Goal: Navigation & Orientation: Go to known website

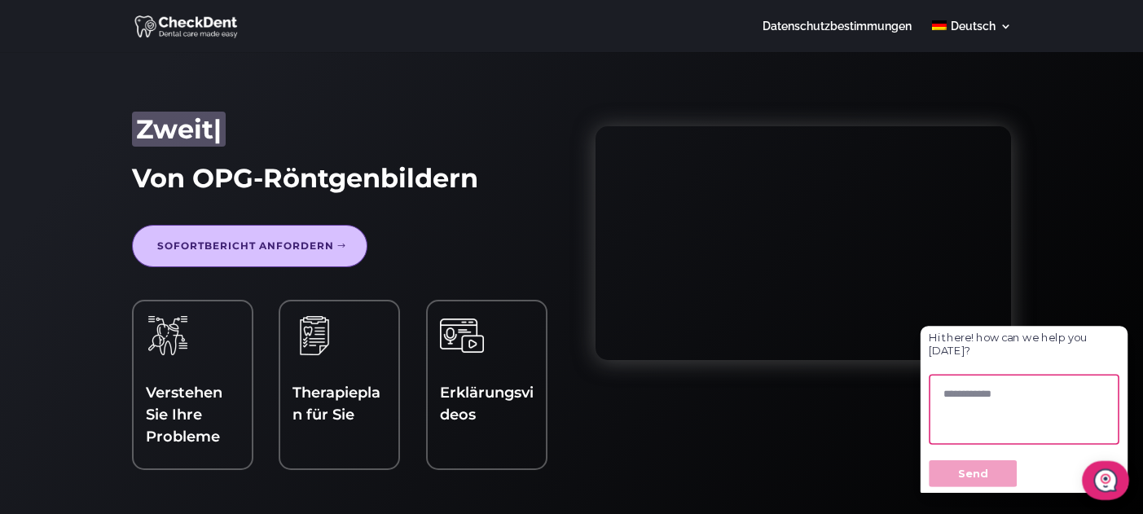
click at [287, 245] on link "Sofortbericht anfordern" at bounding box center [249, 246] width 235 height 42
click at [199, 239] on link "Sofortbericht anfordern" at bounding box center [249, 246] width 235 height 42
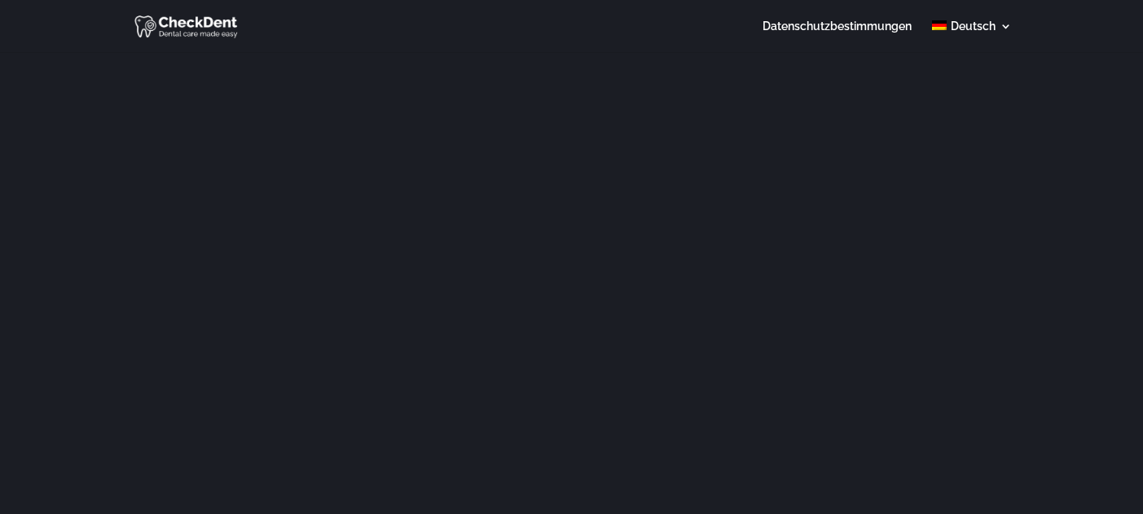
click at [1016, 29] on header "Datenschutzbestimmungen Deutsch English Seite wählen" at bounding box center [571, 26] width 1143 height 52
click at [1003, 29] on link "Deutsch" at bounding box center [971, 36] width 79 height 32
click at [976, 66] on ul "English" at bounding box center [1029, 86] width 195 height 68
click at [986, 90] on span "English" at bounding box center [1002, 87] width 38 height 13
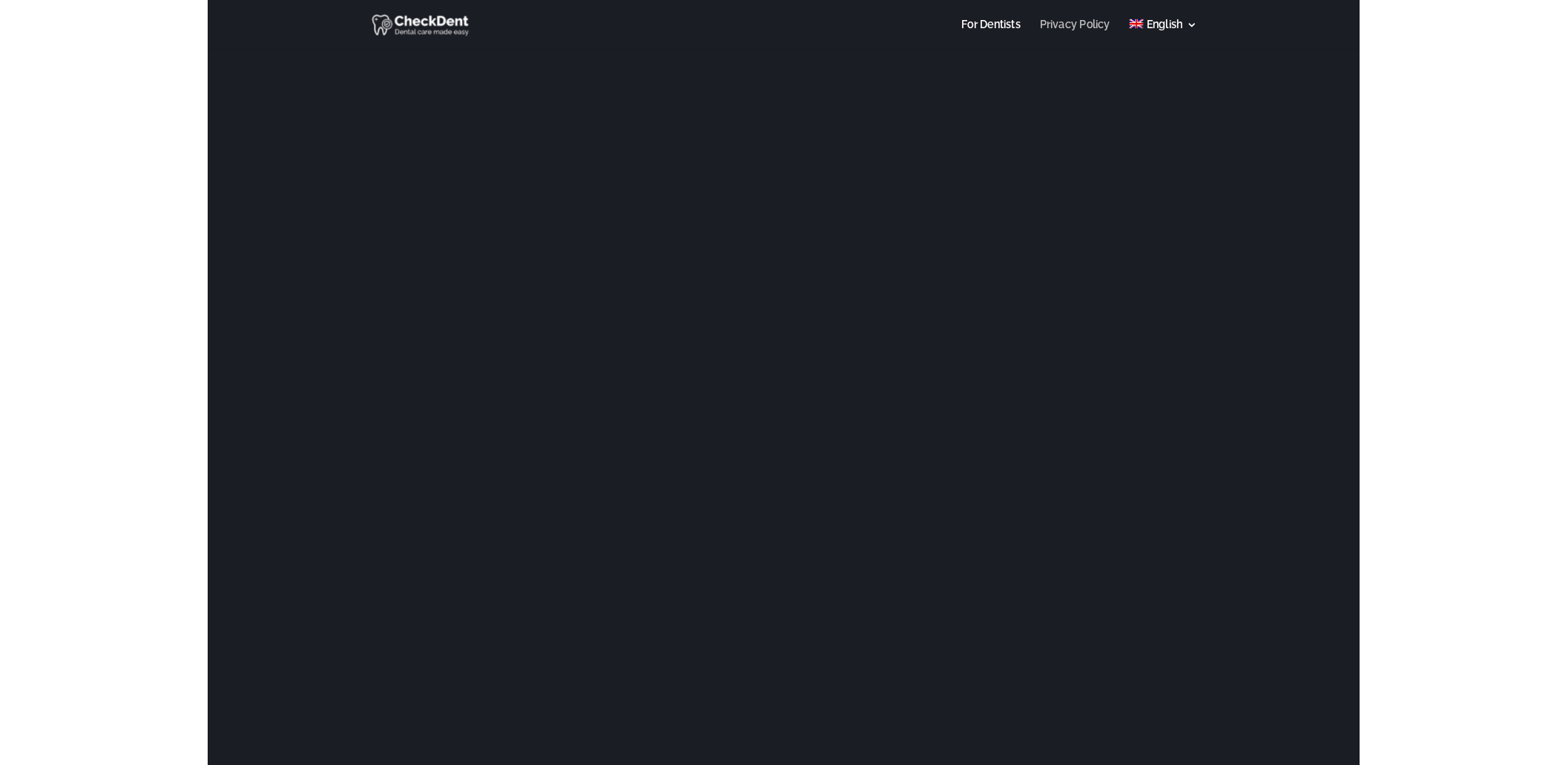
scroll to position [46, 0]
